Goal: Task Accomplishment & Management: Manage account settings

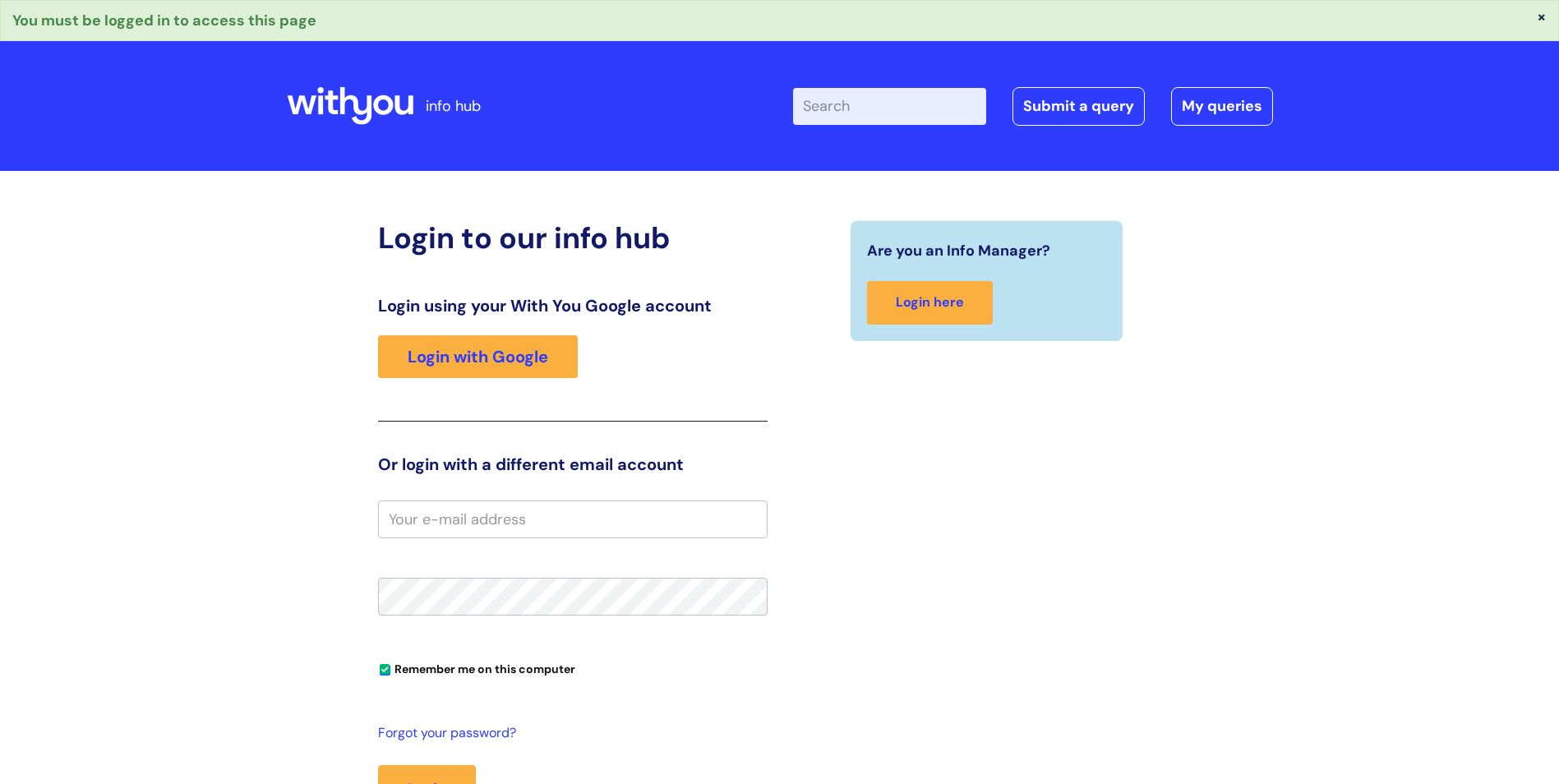
click at [552, 504] on input "email" at bounding box center [573, 519] width 390 height 38
type input "[PERSON_NAME][EMAIL_ADDRESS][PERSON_NAME][DOMAIN_NAME]"
click at [378, 765] on button "Login" at bounding box center [427, 789] width 98 height 48
